Goal: Task Accomplishment & Management: Use online tool/utility

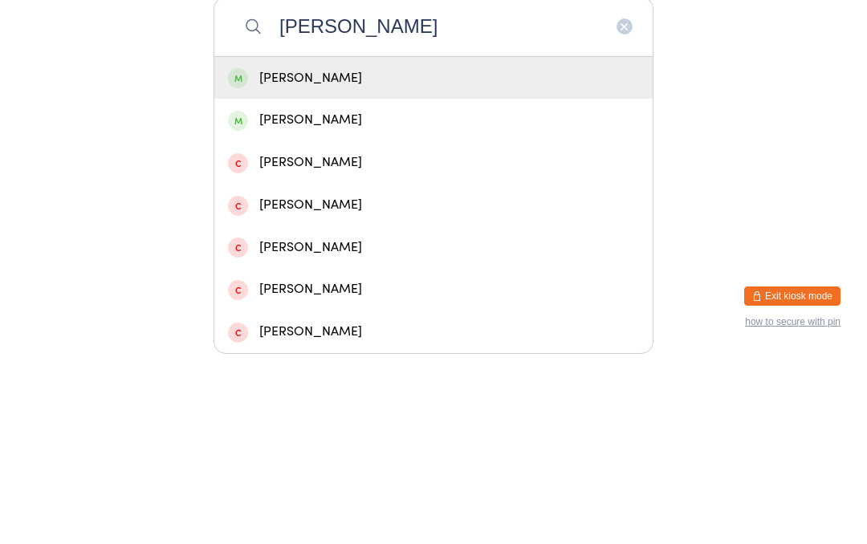
type input "[PERSON_NAME]"
click at [353, 258] on div "[PERSON_NAME]" at bounding box center [433, 269] width 411 height 22
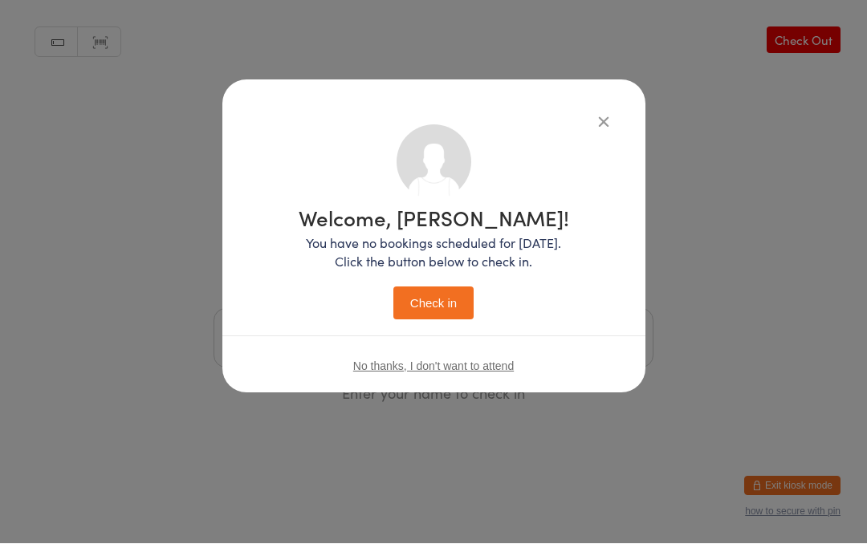
click at [431, 294] on button "Check in" at bounding box center [433, 303] width 80 height 33
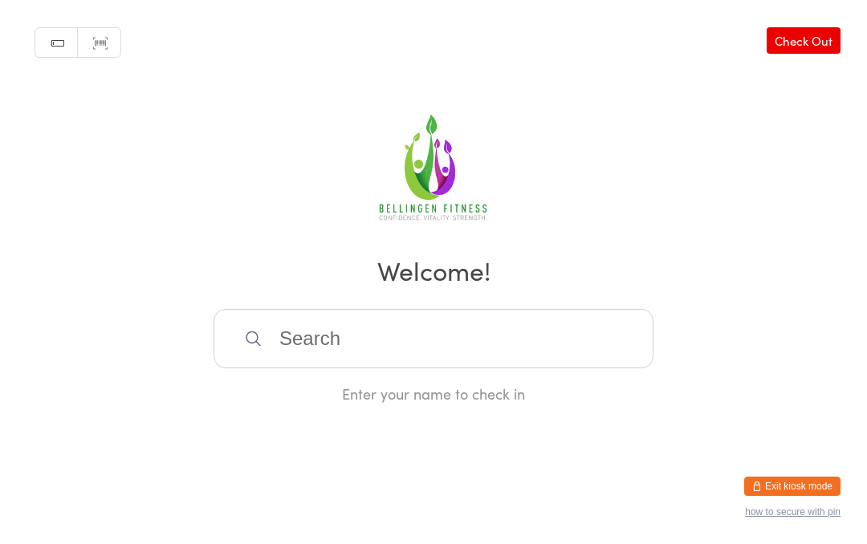
click at [459, 369] on input "search" at bounding box center [434, 338] width 440 height 59
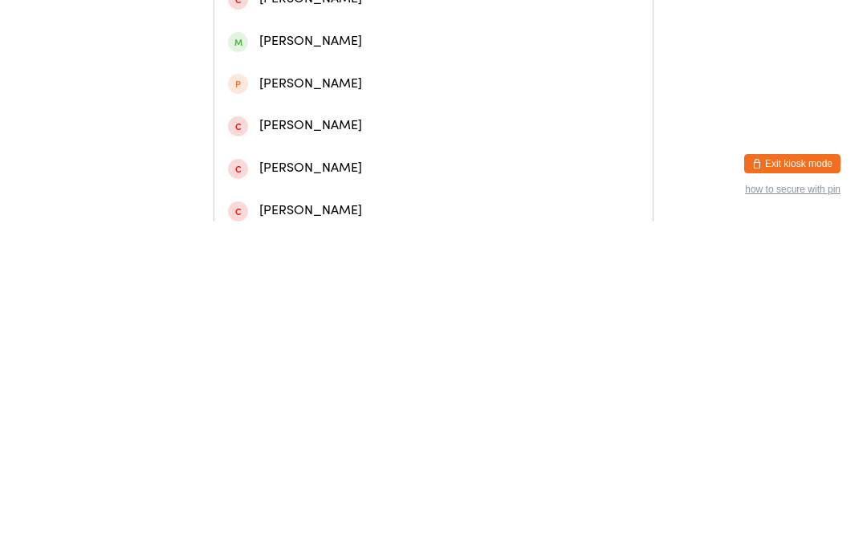
type input "[PERSON_NAME]"
click at [571, 79] on div "[PERSON_NAME]" at bounding box center [433, 68] width 411 height 22
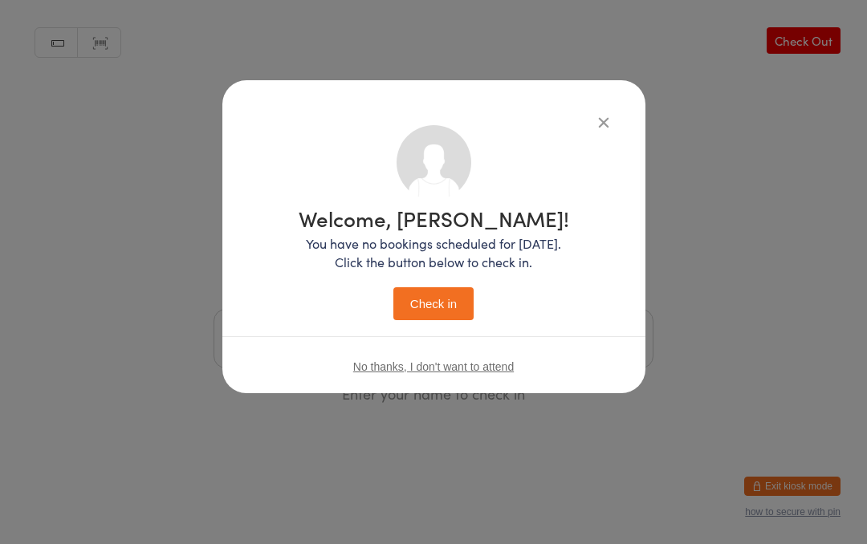
click at [445, 310] on button "Check in" at bounding box center [433, 303] width 80 height 33
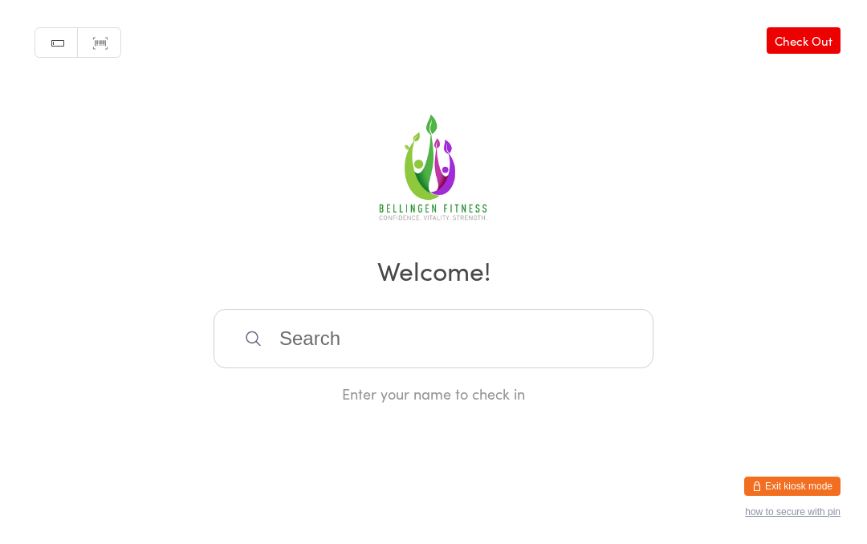
click at [486, 353] on input "search" at bounding box center [434, 338] width 440 height 59
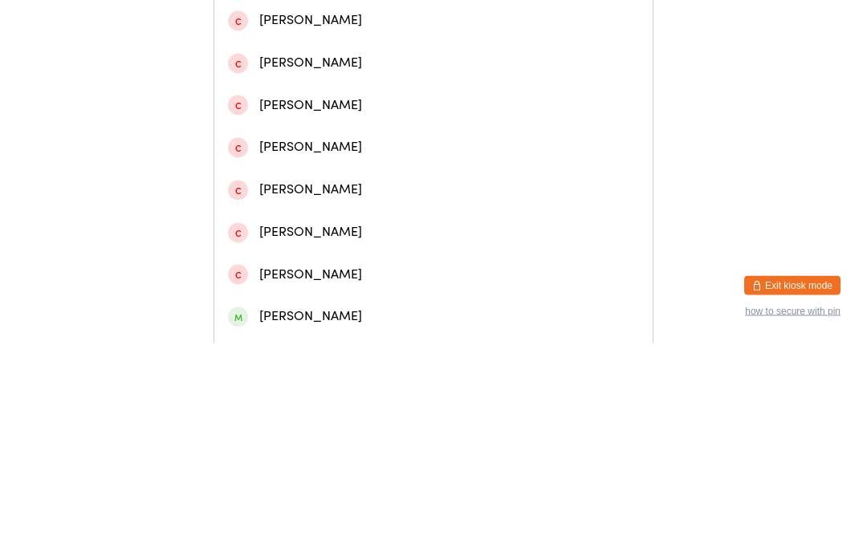
scroll to position [308, 0]
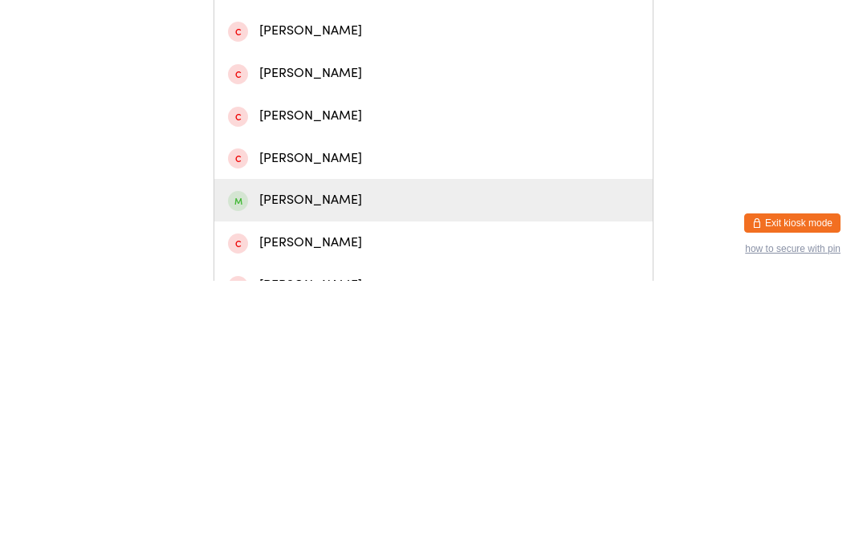
type input "Lewi"
click at [319, 453] on div "[PERSON_NAME]" at bounding box center [433, 464] width 411 height 22
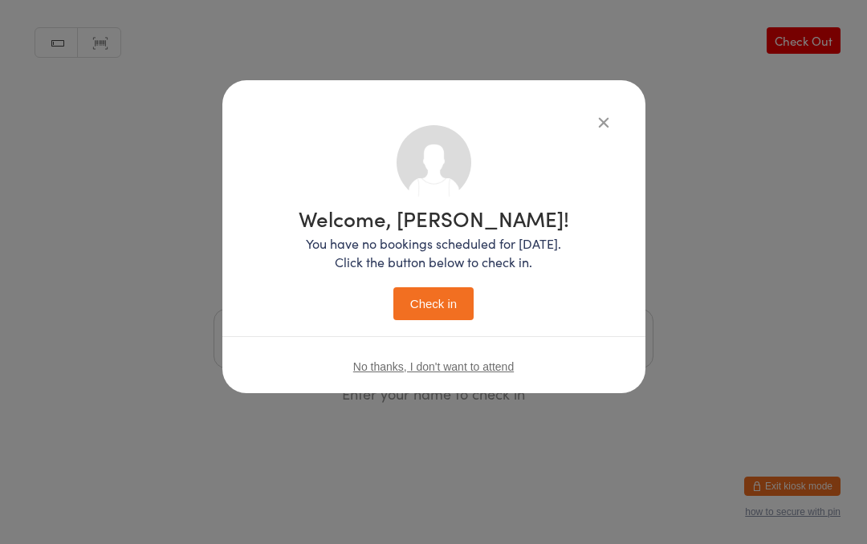
click at [431, 292] on button "Check in" at bounding box center [433, 303] width 80 height 33
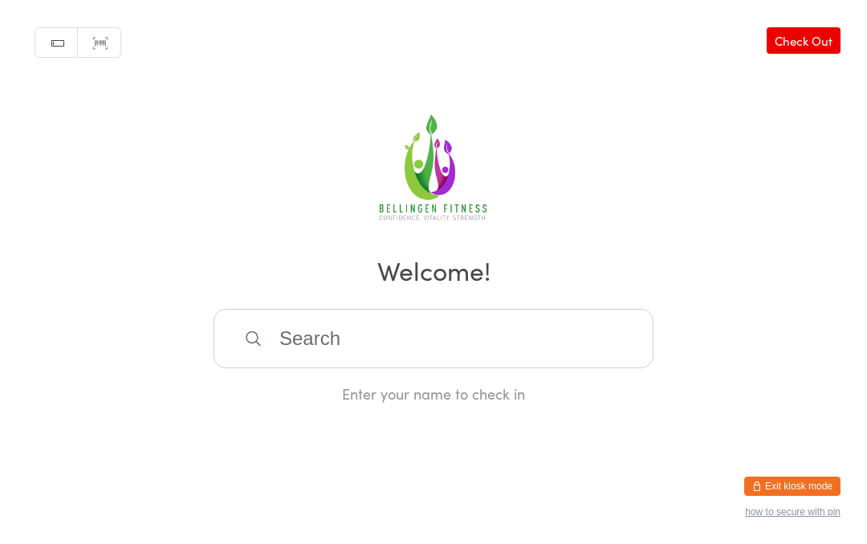
click at [350, 367] on input "search" at bounding box center [434, 338] width 440 height 59
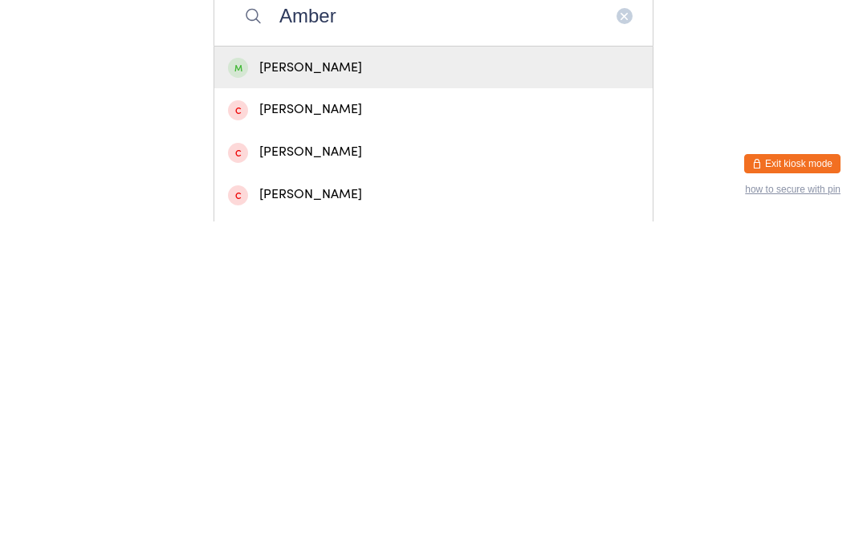
type input "Amber"
click at [289, 380] on div "[PERSON_NAME]" at bounding box center [433, 391] width 411 height 22
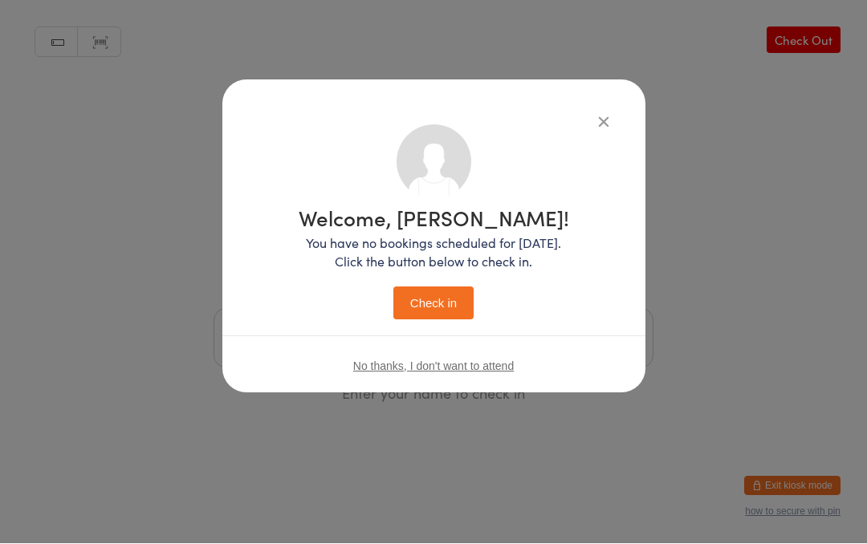
click at [413, 298] on button "Check in" at bounding box center [433, 303] width 80 height 33
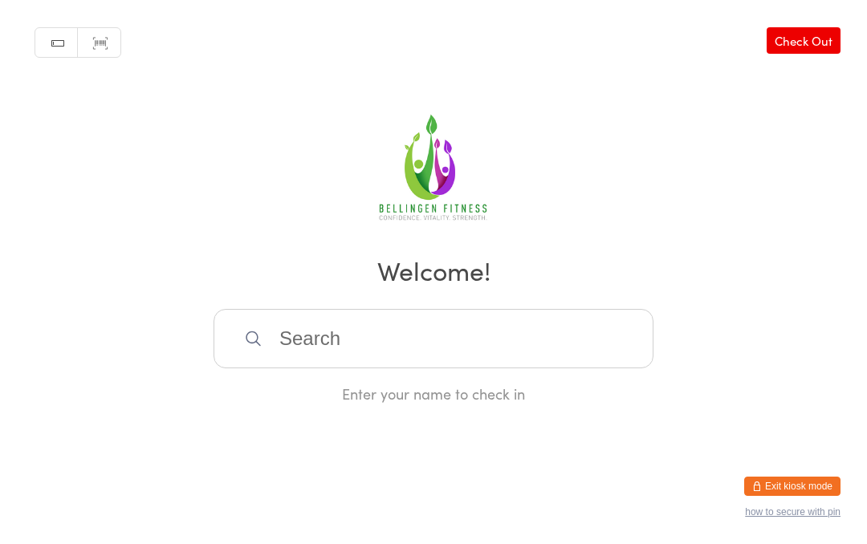
click at [346, 323] on input "search" at bounding box center [434, 338] width 440 height 59
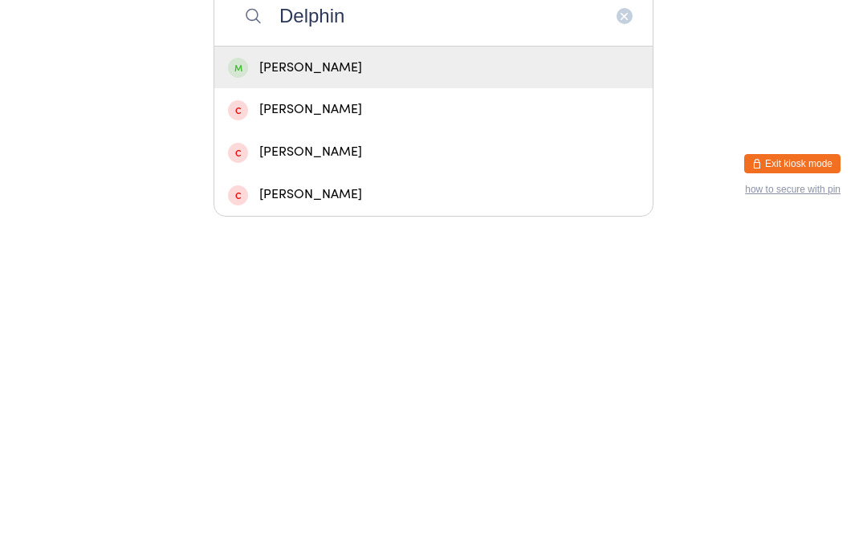
type input "Delphin"
click at [362, 380] on div "[PERSON_NAME]" at bounding box center [433, 391] width 411 height 22
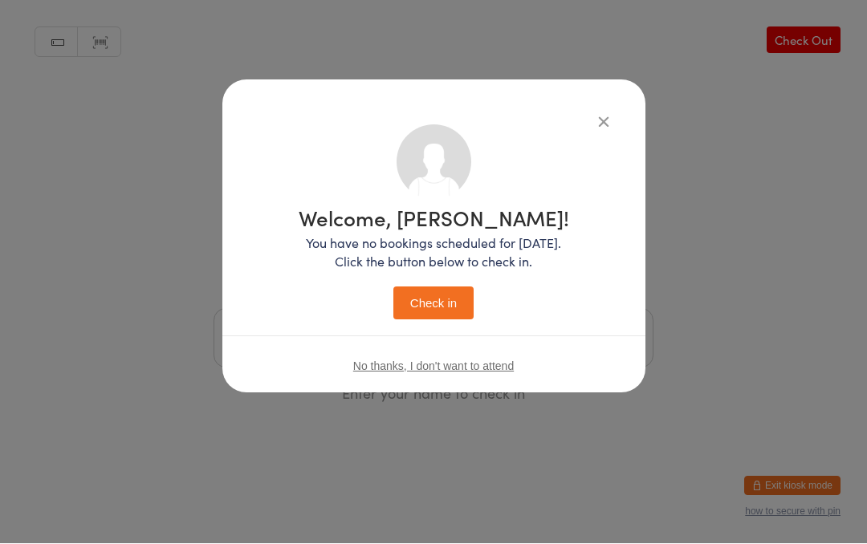
click at [442, 297] on button "Check in" at bounding box center [433, 303] width 80 height 33
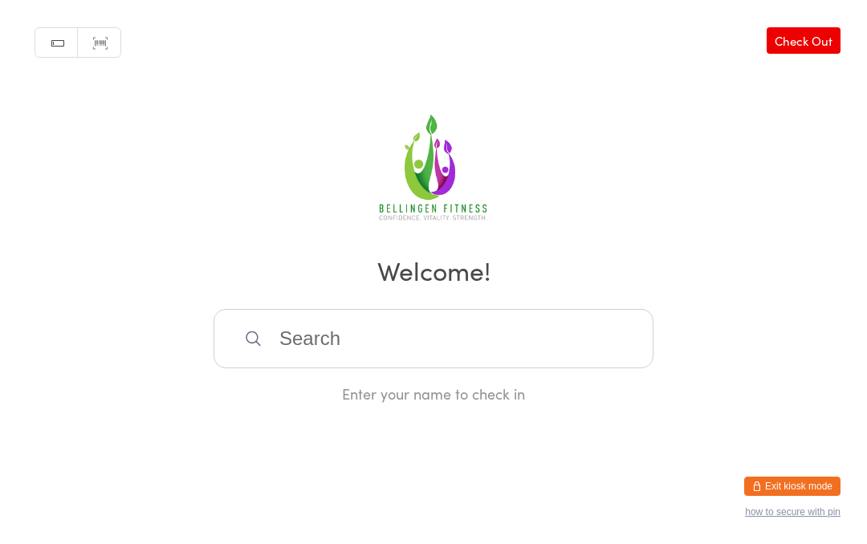
click at [354, 369] on input "search" at bounding box center [434, 338] width 440 height 59
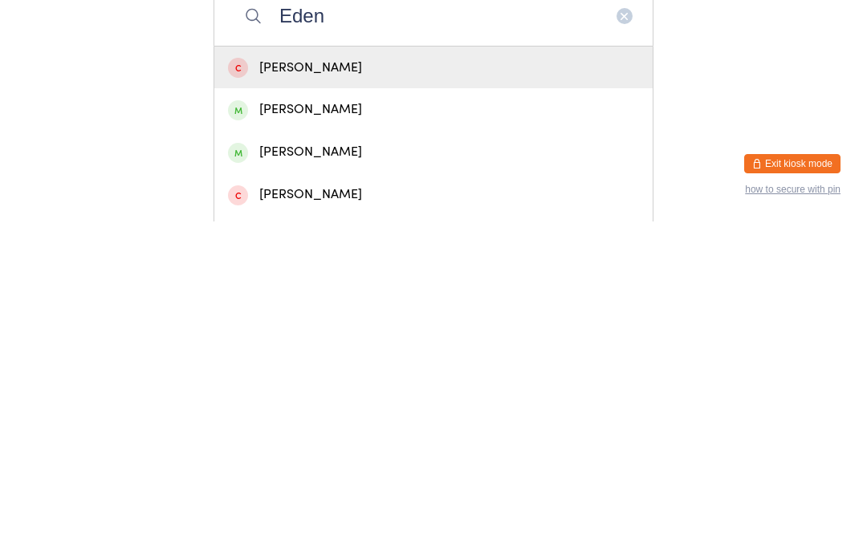
type input "Eden"
click at [304, 464] on div "[PERSON_NAME]" at bounding box center [433, 475] width 411 height 22
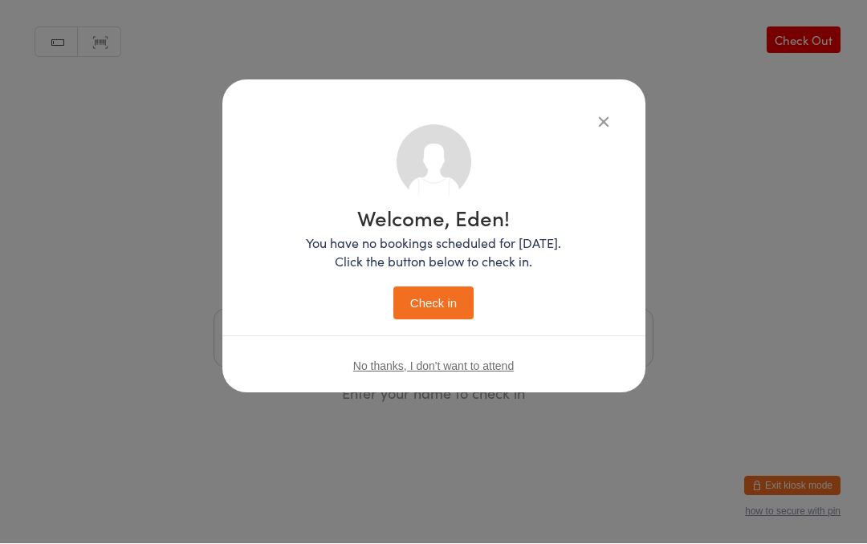
click at [429, 296] on button "Check in" at bounding box center [433, 303] width 80 height 33
